Goal: Task Accomplishment & Management: Complete application form

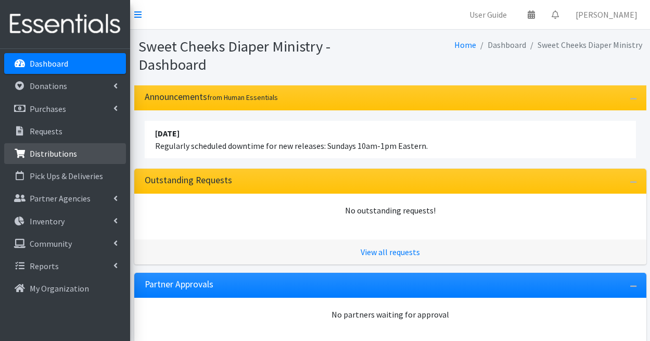
click at [56, 154] on p "Distributions" at bounding box center [53, 153] width 47 height 10
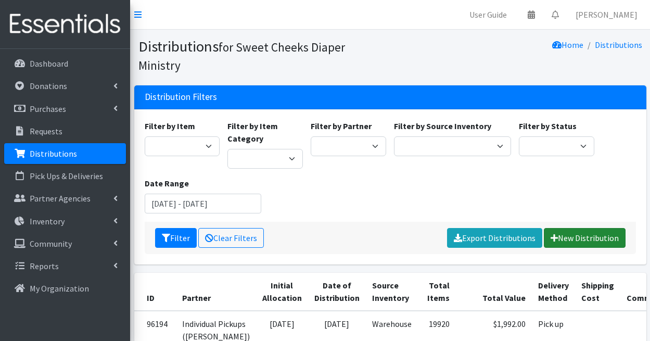
click at [580, 228] on link "New Distribution" at bounding box center [585, 238] width 82 height 20
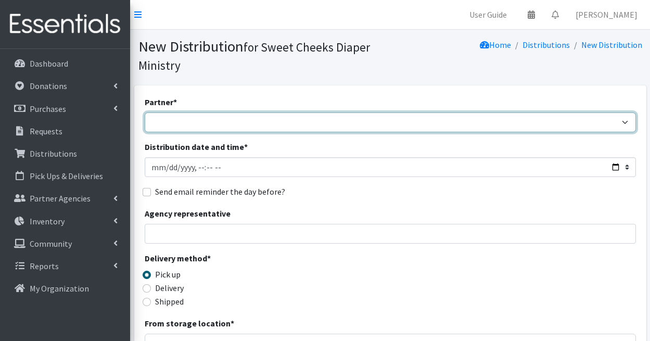
select select "5170"
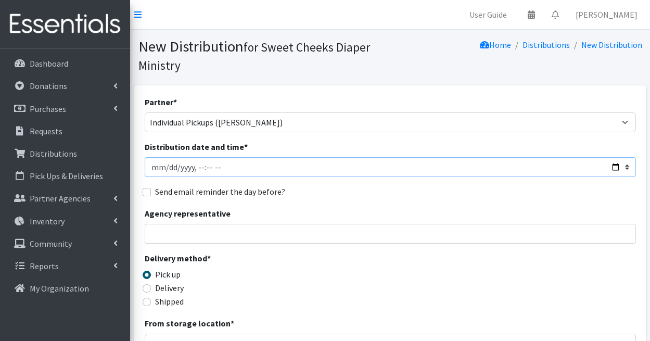
click at [337, 166] on input "Distribution date and time *" at bounding box center [391, 167] width 492 height 20
click at [319, 209] on div "Agency representative" at bounding box center [391, 225] width 492 height 36
click at [199, 170] on input "Distribution date and time *" at bounding box center [391, 167] width 492 height 20
click at [212, 170] on input "Distribution date and time *" at bounding box center [391, 167] width 492 height 20
type input "[DATE]T15:00"
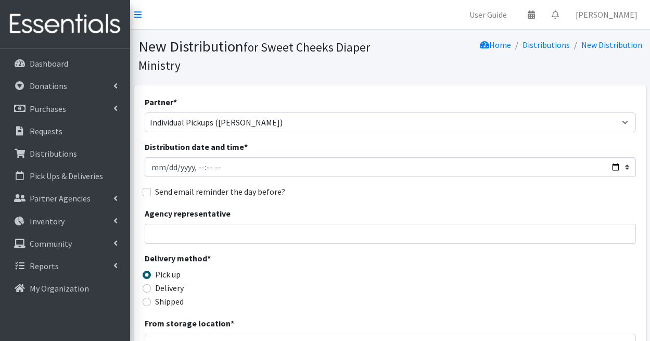
click at [309, 183] on div "Partner * Community Distributions [PERSON_NAME] House [GEOGRAPHIC_DATA] [GEOGRA…" at bounding box center [391, 333] width 492 height 474
click at [188, 232] on input "Agency representative" at bounding box center [391, 234] width 492 height 20
type input "R"
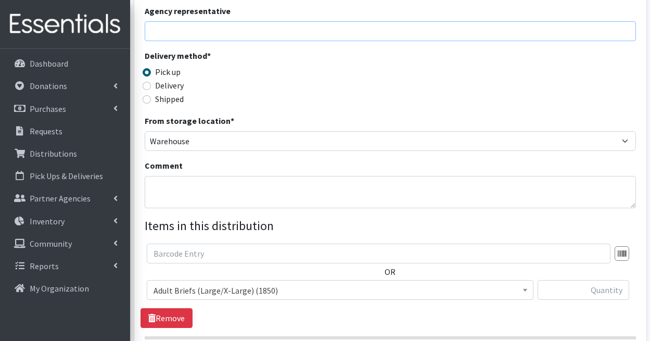
scroll to position [216, 0]
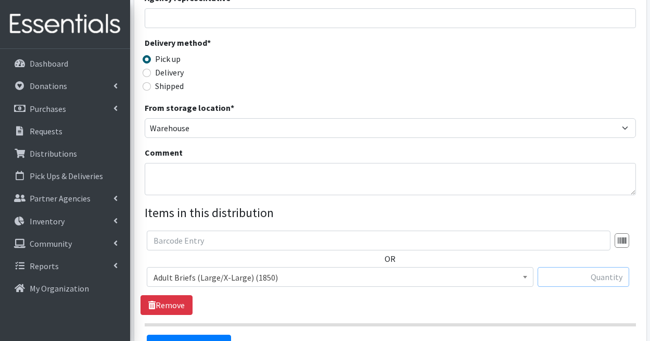
click at [595, 279] on input "text" at bounding box center [584, 277] width 92 height 20
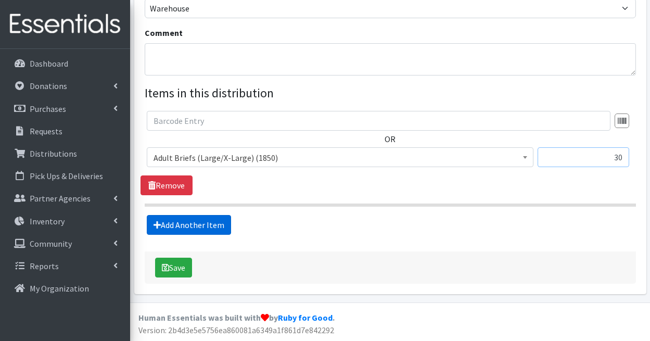
type input "30"
click at [211, 224] on link "Add Another Item" at bounding box center [189, 225] width 84 height 20
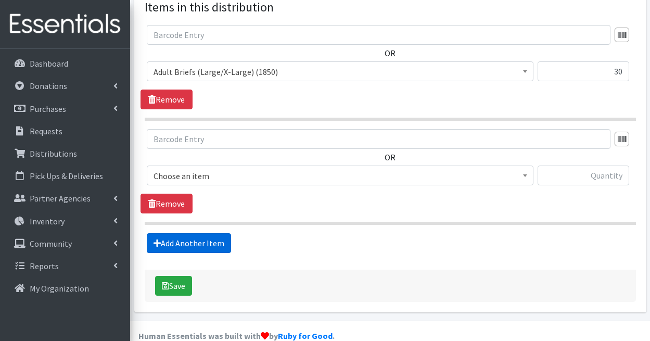
scroll to position [439, 0]
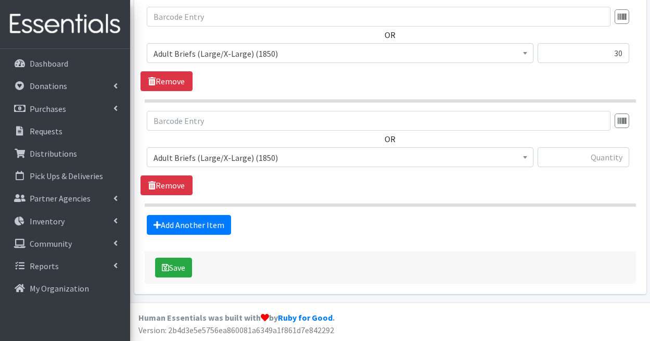
click at [262, 158] on span "Adult Briefs (Large/X-Large) (1850)" at bounding box center [340, 157] width 373 height 15
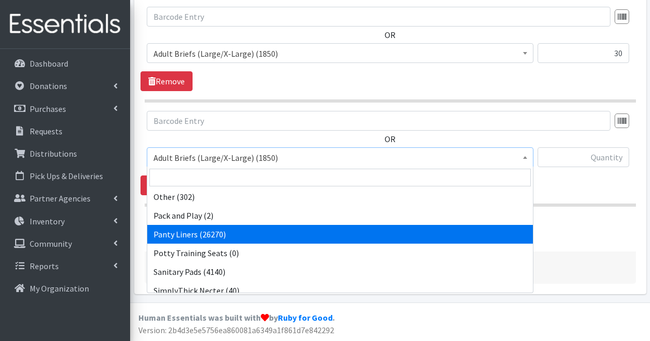
scroll to position [533, 0]
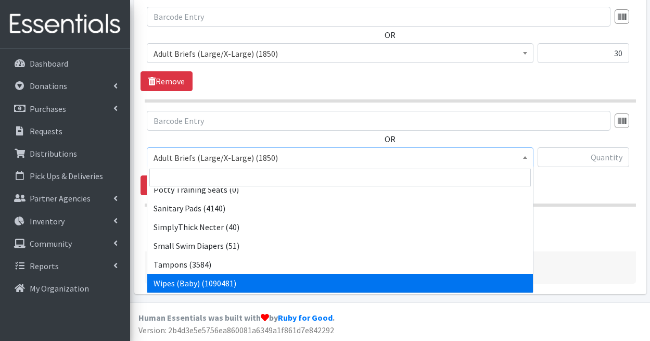
select select "1281"
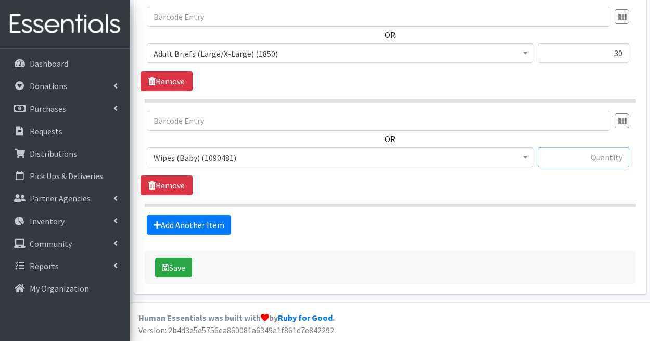
click at [594, 157] on input "text" at bounding box center [584, 157] width 92 height 20
type input "350"
click at [213, 223] on link "Add Another Item" at bounding box center [189, 225] width 84 height 20
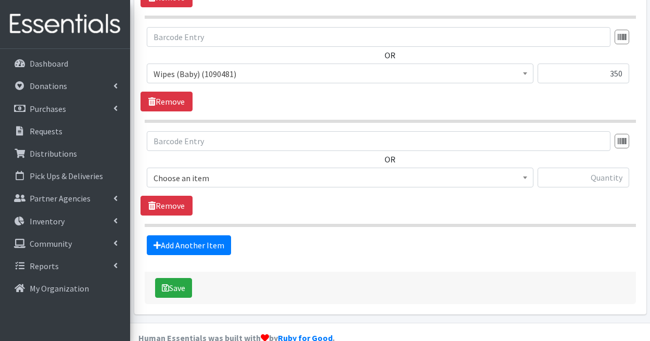
scroll to position [544, 0]
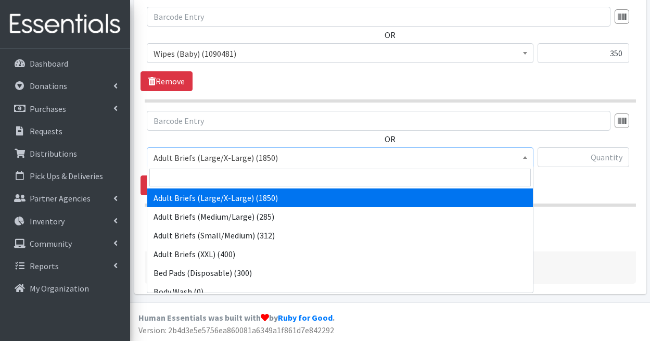
click at [275, 158] on span "Adult Briefs (Large/X-Large) (1850)" at bounding box center [340, 157] width 373 height 15
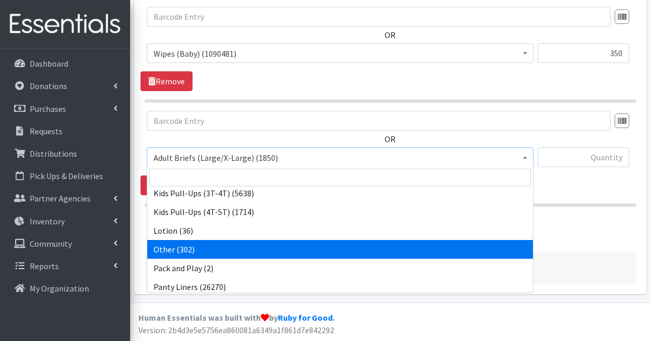
scroll to position [505, 0]
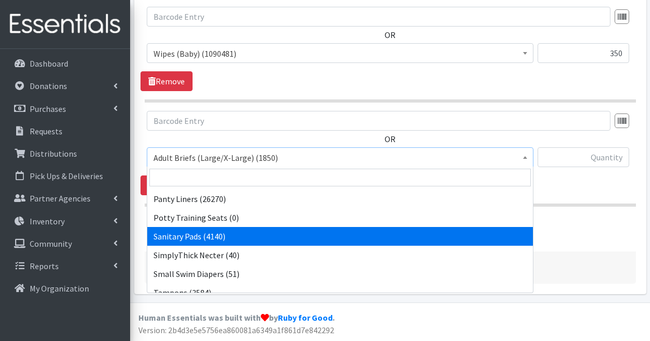
select select "3388"
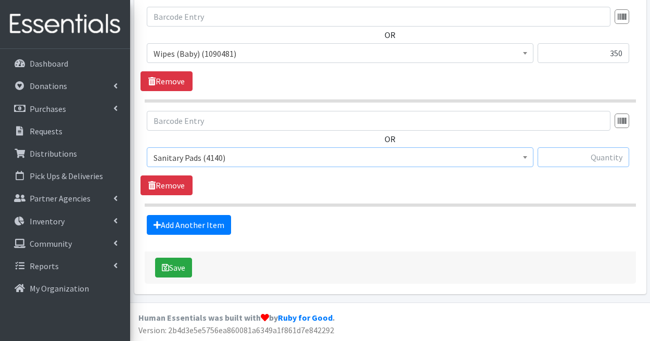
click at [601, 153] on input "text" at bounding box center [584, 157] width 92 height 20
type input "20"
click at [199, 228] on link "Add Another Item" at bounding box center [189, 225] width 84 height 20
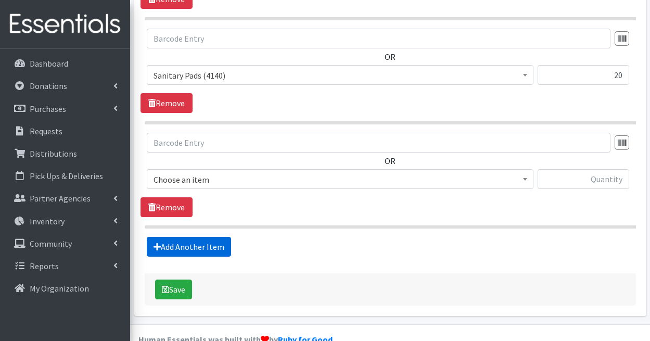
scroll to position [648, 0]
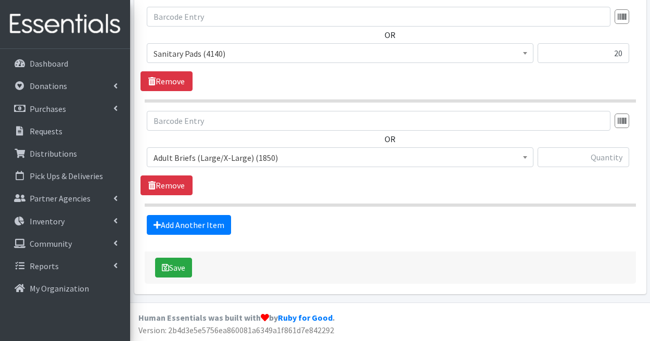
drag, startPoint x: 234, startPoint y: 157, endPoint x: 237, endPoint y: 163, distance: 6.3
click at [234, 157] on span "Adult Briefs (Large/X-Large) (1850)" at bounding box center [340, 157] width 373 height 15
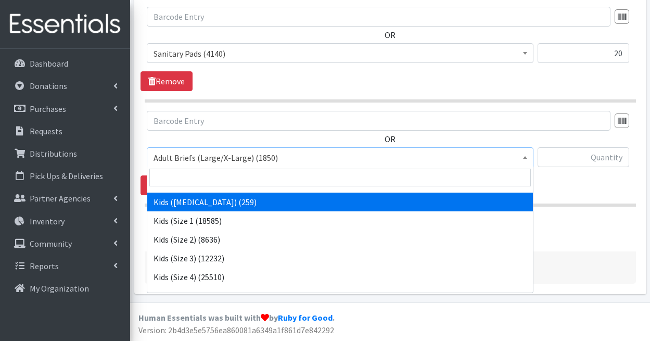
scroll to position [239, 0]
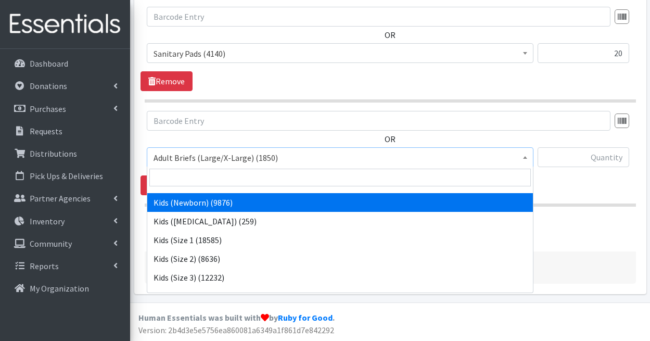
select select "1293"
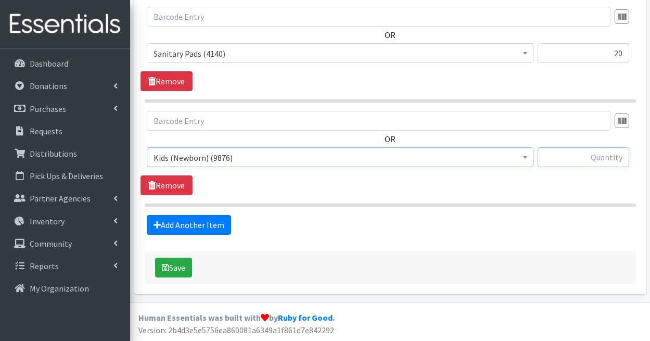
click at [591, 154] on input "text" at bounding box center [584, 157] width 92 height 20
type input "50"
click at [226, 223] on link "Add Another Item" at bounding box center [189, 225] width 84 height 20
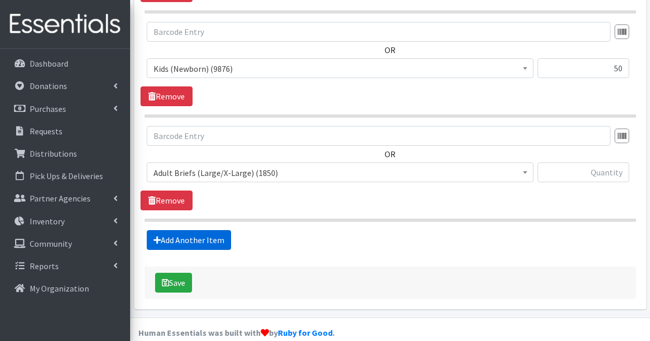
scroll to position [752, 0]
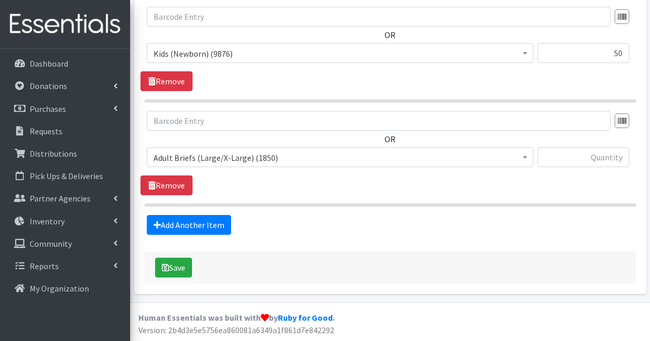
click at [252, 159] on span "Adult Briefs (Large/X-Large) (1850)" at bounding box center [340, 157] width 373 height 15
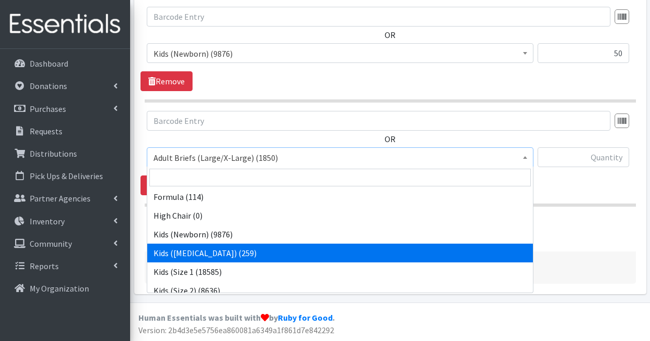
scroll to position [227, 0]
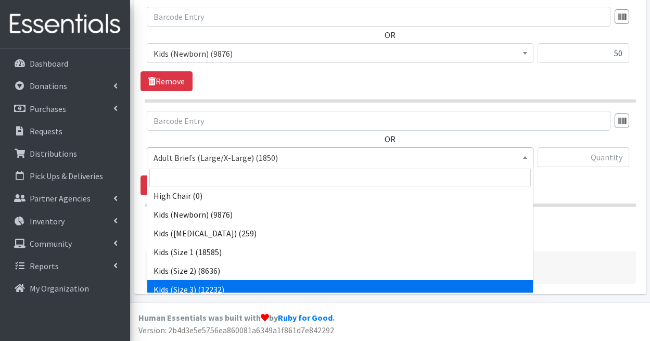
select select "1291"
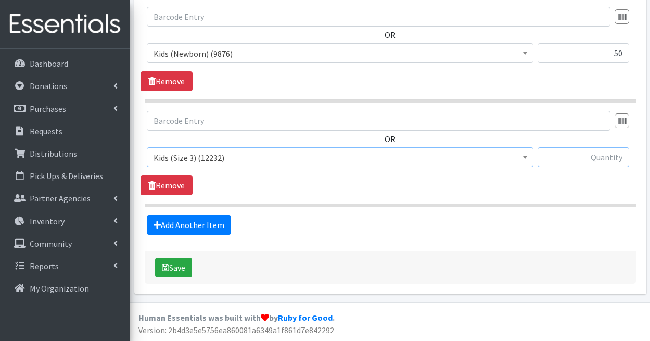
click at [597, 157] on input "text" at bounding box center [584, 157] width 92 height 20
type input "50"
click at [181, 223] on link "Add Another Item" at bounding box center [189, 225] width 84 height 20
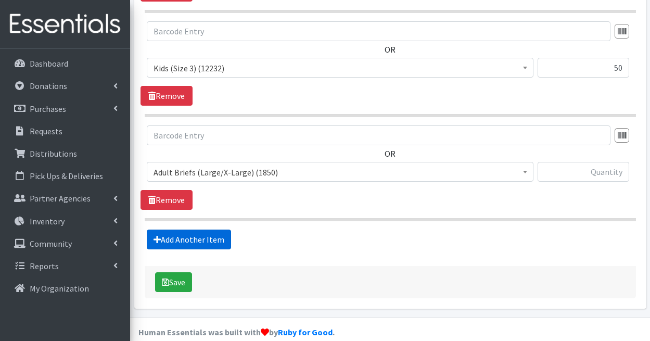
scroll to position [856, 0]
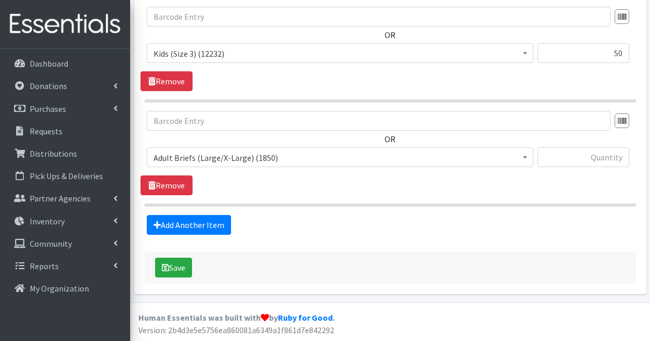
click at [251, 165] on span "Adult Briefs (Large/X-Large) (1850)" at bounding box center [340, 157] width 387 height 20
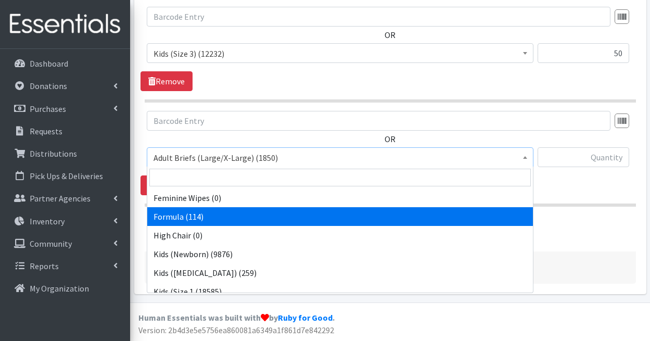
scroll to position [275, 0]
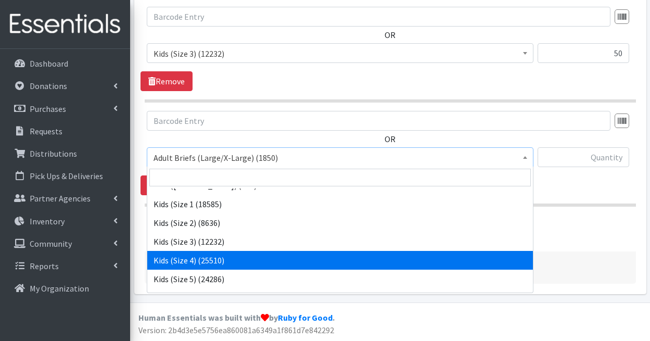
select select "1292"
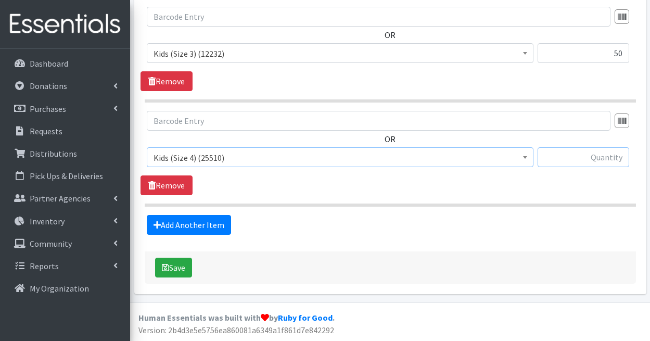
click at [588, 156] on input "text" at bounding box center [584, 157] width 92 height 20
type input "250"
click at [197, 220] on link "Add Another Item" at bounding box center [189, 225] width 84 height 20
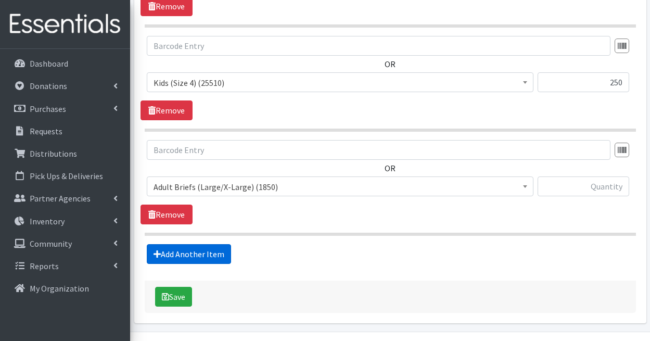
scroll to position [960, 0]
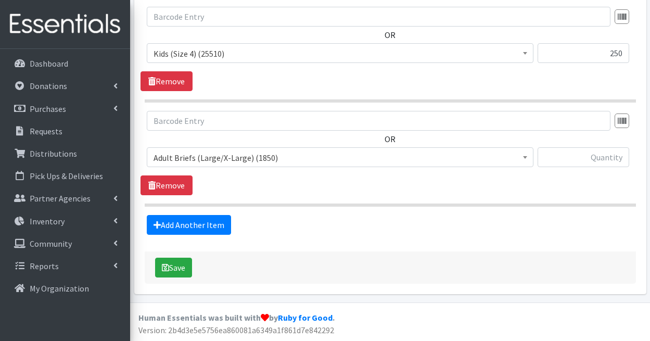
click at [246, 164] on span "Adult Briefs (Large/X-Large) (1850)" at bounding box center [340, 157] width 373 height 15
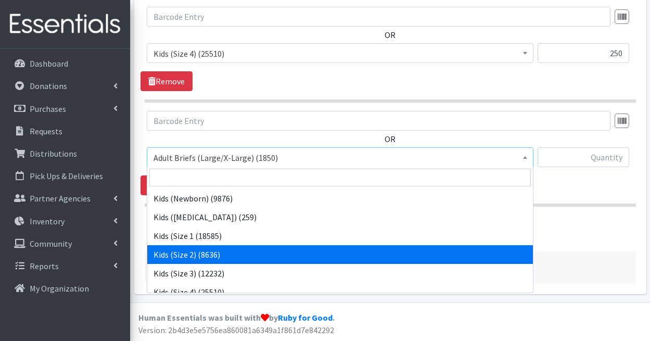
scroll to position [324, 0]
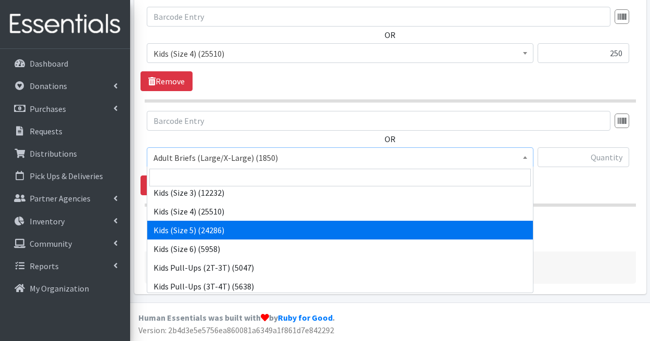
select select "1285"
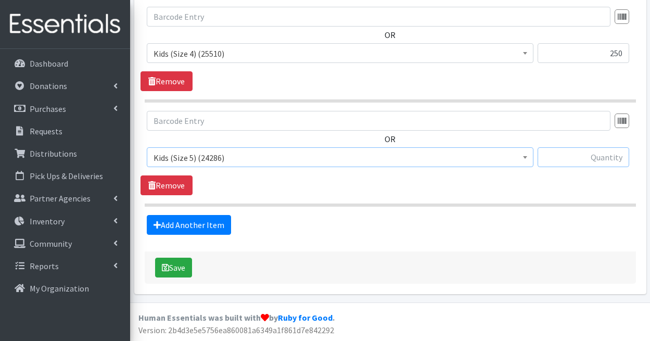
click at [584, 154] on input "text" at bounding box center [584, 157] width 92 height 20
type input "50"
click at [222, 223] on link "Add Another Item" at bounding box center [189, 225] width 84 height 20
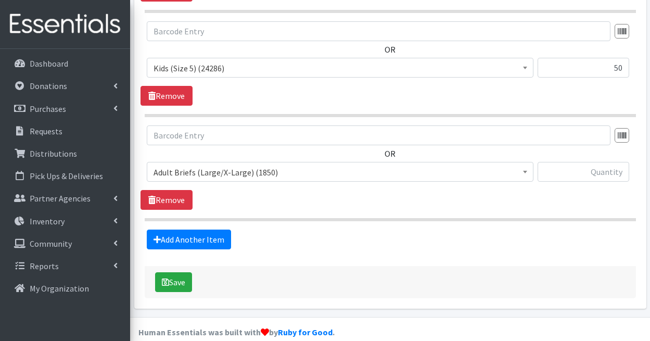
scroll to position [1064, 0]
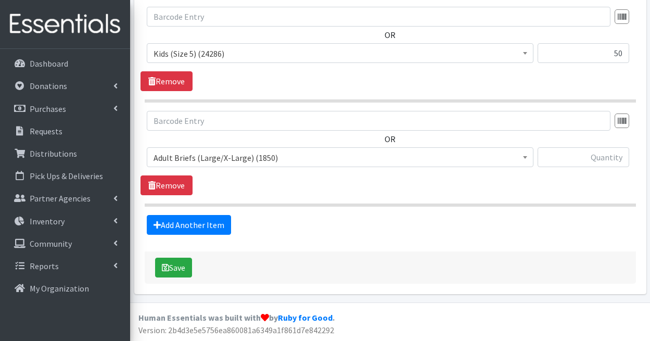
click at [256, 162] on span "Adult Briefs (Large/X-Large) (1850)" at bounding box center [340, 157] width 373 height 15
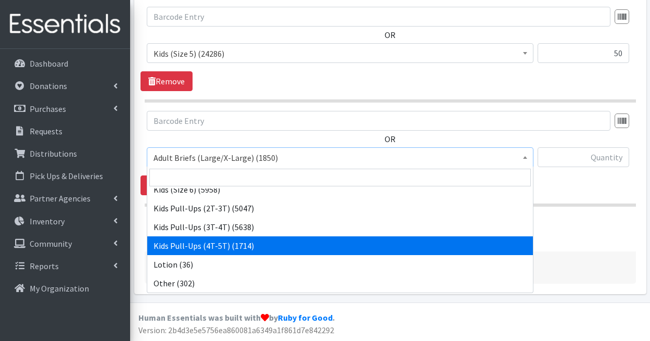
scroll to position [366, 0]
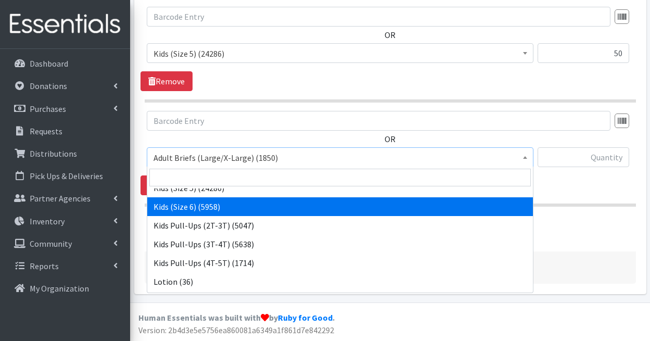
select select "1286"
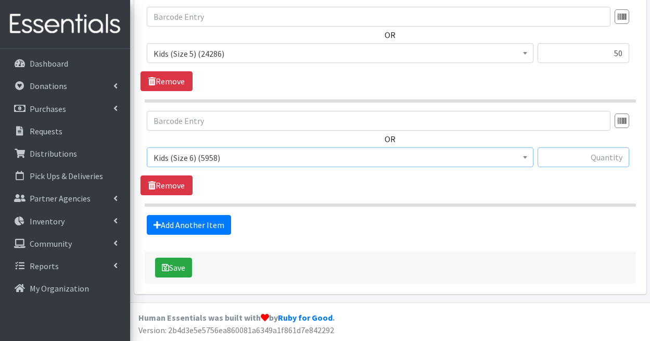
click at [607, 158] on input "text" at bounding box center [584, 157] width 92 height 20
type input "50"
click at [500, 198] on section "OR Adult Briefs (Large/X-Large) (1850) Adult Briefs (Medium/Large) (285) Adult …" at bounding box center [391, 159] width 492 height 96
click at [171, 265] on button "Save" at bounding box center [173, 268] width 37 height 20
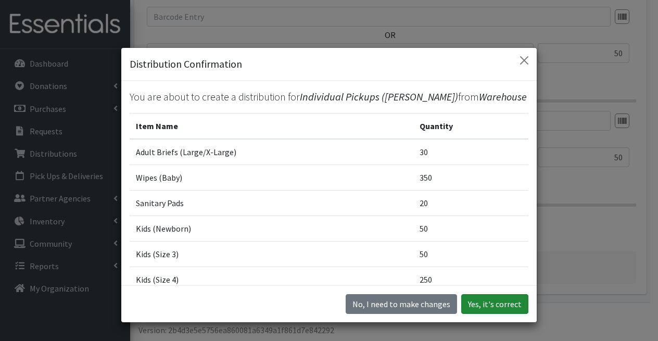
click at [494, 304] on button "Yes, it's correct" at bounding box center [494, 304] width 67 height 20
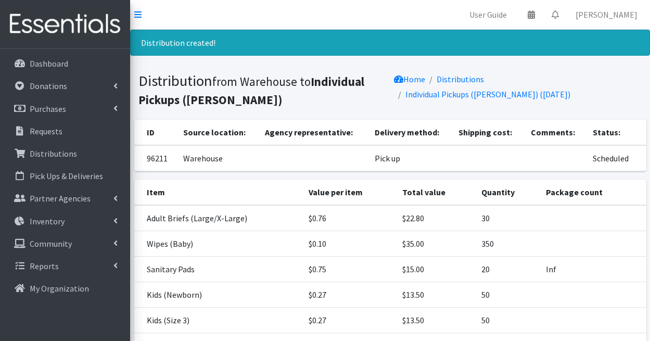
scroll to position [173, 0]
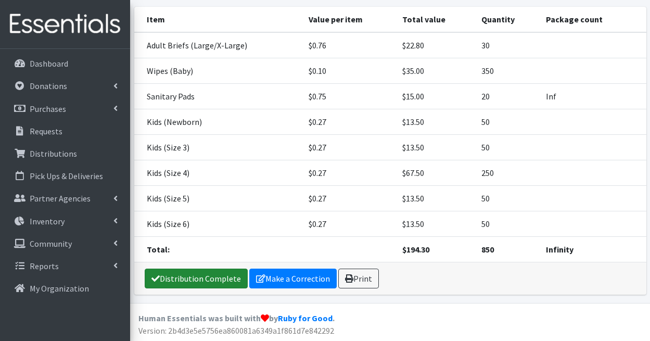
click at [197, 278] on link "Distribution Complete" at bounding box center [196, 279] width 103 height 20
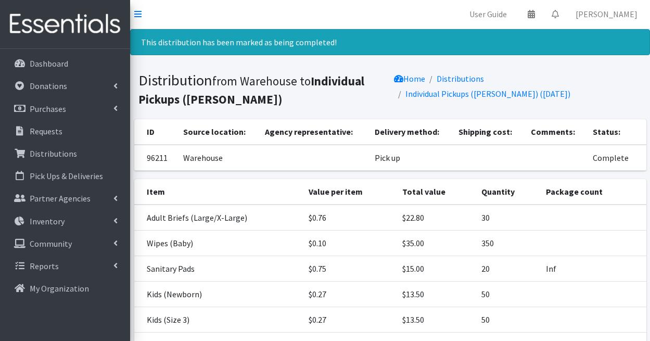
scroll to position [0, 0]
